Goal: Task Accomplishment & Management: Manage account settings

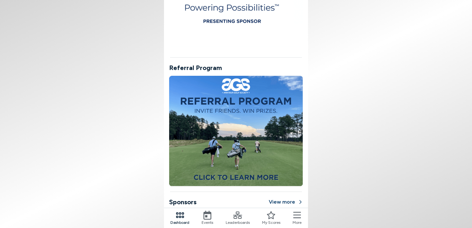
scroll to position [524, 0]
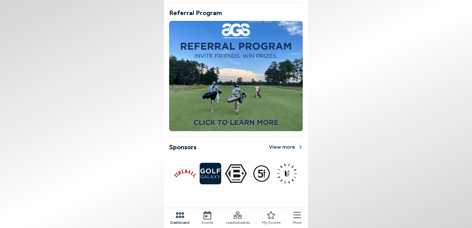
click at [296, 217] on icon at bounding box center [297, 215] width 8 height 9
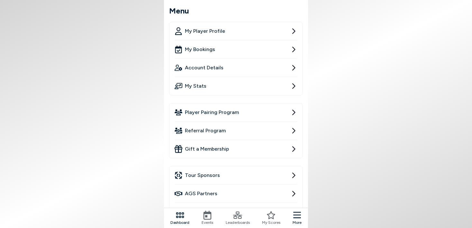
click at [295, 66] on icon at bounding box center [293, 68] width 8 height 8
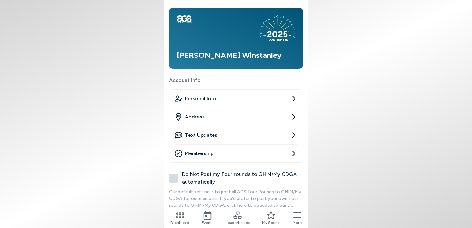
scroll to position [42, 0]
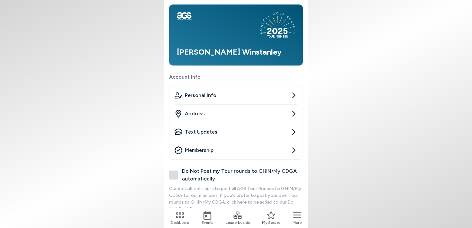
click at [294, 148] on icon at bounding box center [293, 150] width 8 height 8
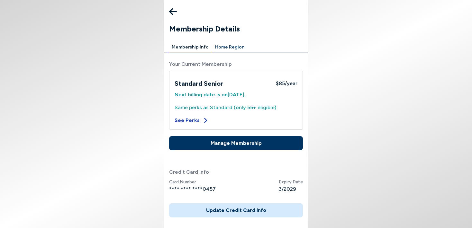
click at [191, 120] on button "See Perks" at bounding box center [191, 121] width 34 height 8
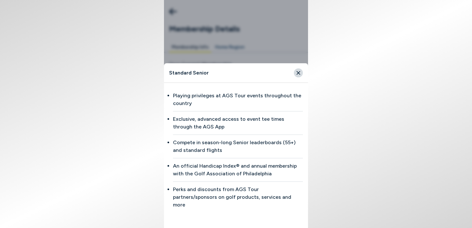
click at [298, 76] on icon "Close" at bounding box center [298, 73] width 6 height 6
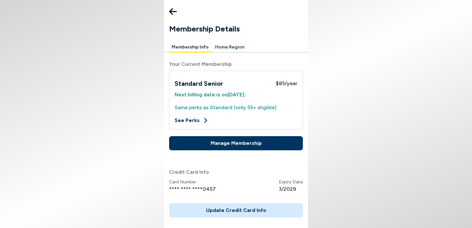
click at [256, 144] on button "Manage Membership" at bounding box center [236, 143] width 134 height 14
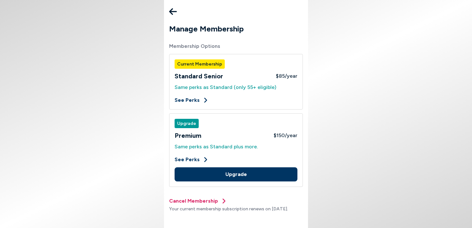
click at [201, 199] on button "Cancel Membership" at bounding box center [198, 201] width 58 height 8
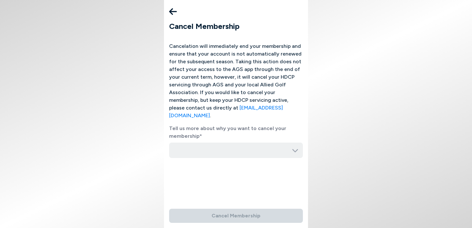
click at [212, 143] on input "button" at bounding box center [236, 150] width 134 height 15
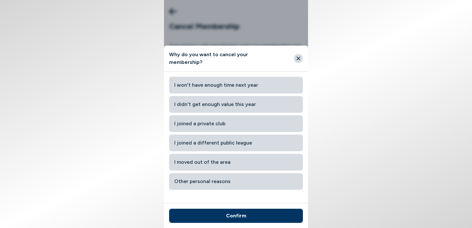
click at [217, 102] on span "I didn't get enough value this year" at bounding box center [235, 105] width 123 height 12
type input "I didn't get enough value this year"
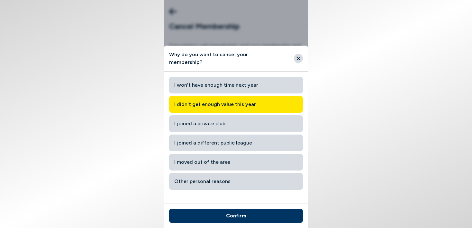
click at [242, 216] on button "Confirm" at bounding box center [236, 216] width 134 height 14
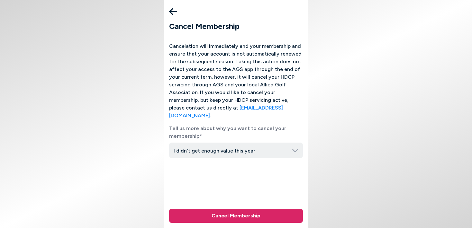
click at [242, 215] on button "Cancel Membership" at bounding box center [236, 216] width 134 height 14
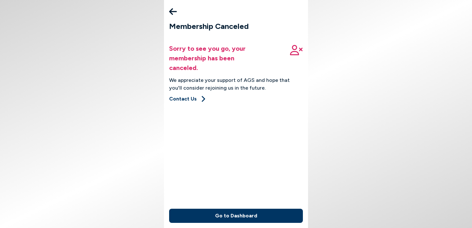
click at [172, 13] on icon at bounding box center [173, 11] width 8 height 13
